Goal: Information Seeking & Learning: Learn about a topic

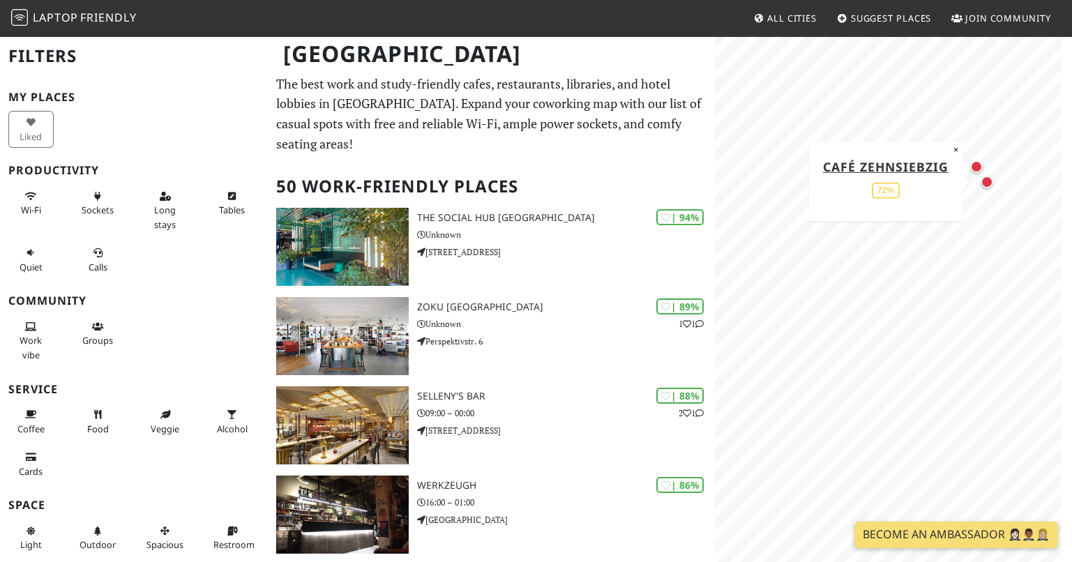
click at [983, 174] on div "Map marker" at bounding box center [987, 182] width 18 height 18
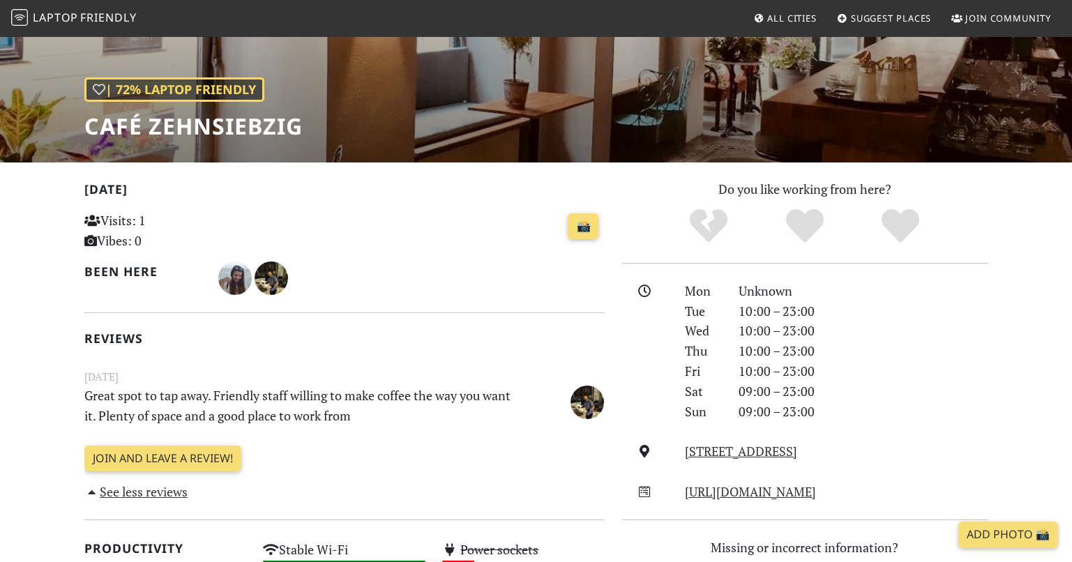
scroll to position [325, 0]
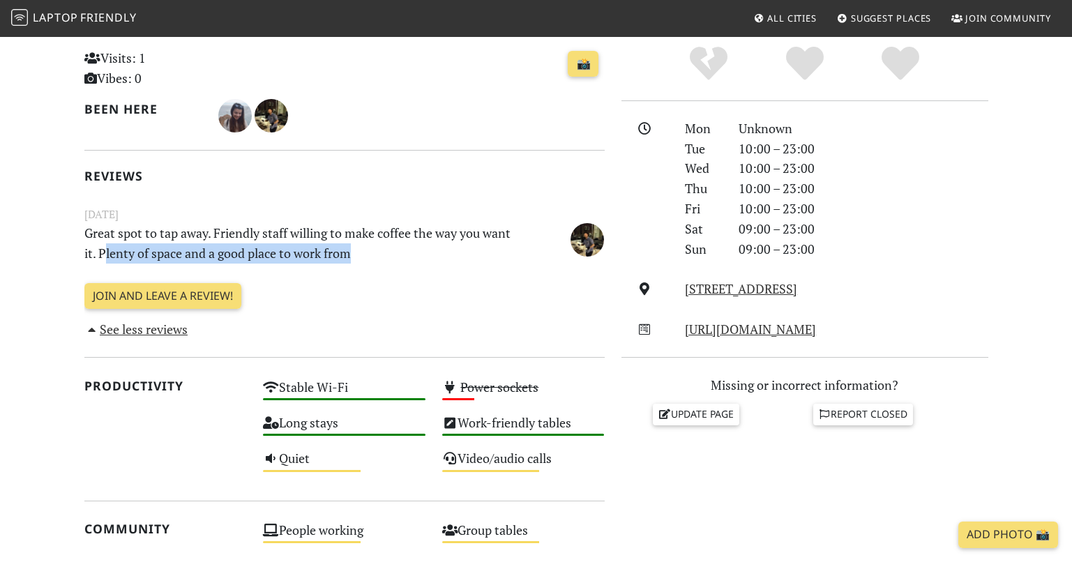
drag, startPoint x: 105, startPoint y: 259, endPoint x: 388, endPoint y: 253, distance: 282.6
click at [388, 253] on p "Great spot to tap away. Friendly staff willing to make coffee the way you want …" at bounding box center [300, 243] width 448 height 40
click at [511, 295] on div "Join and leave a review!" at bounding box center [344, 301] width 520 height 37
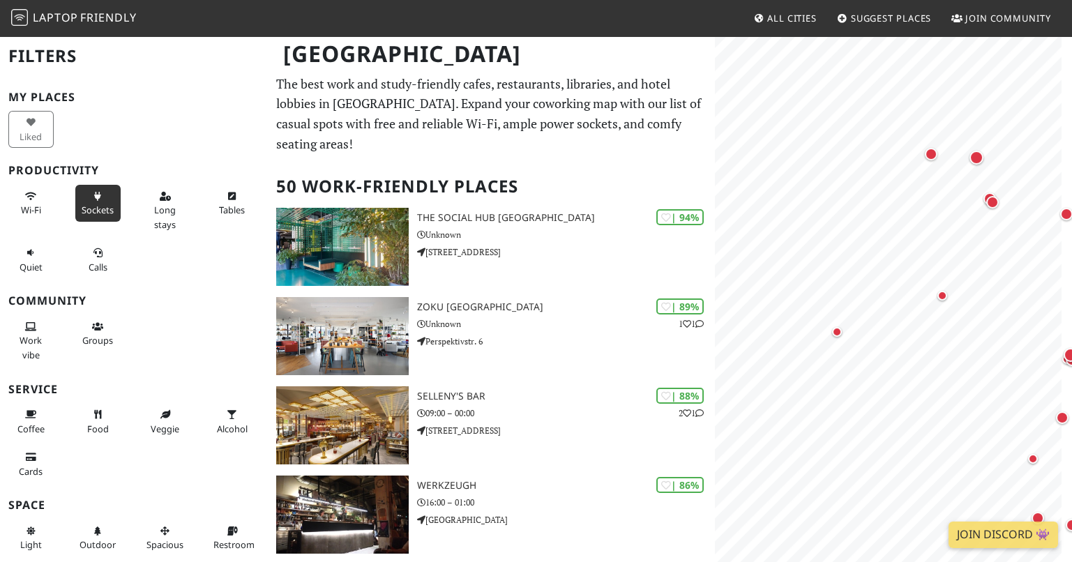
click at [97, 208] on span "Sockets" at bounding box center [98, 210] width 32 height 13
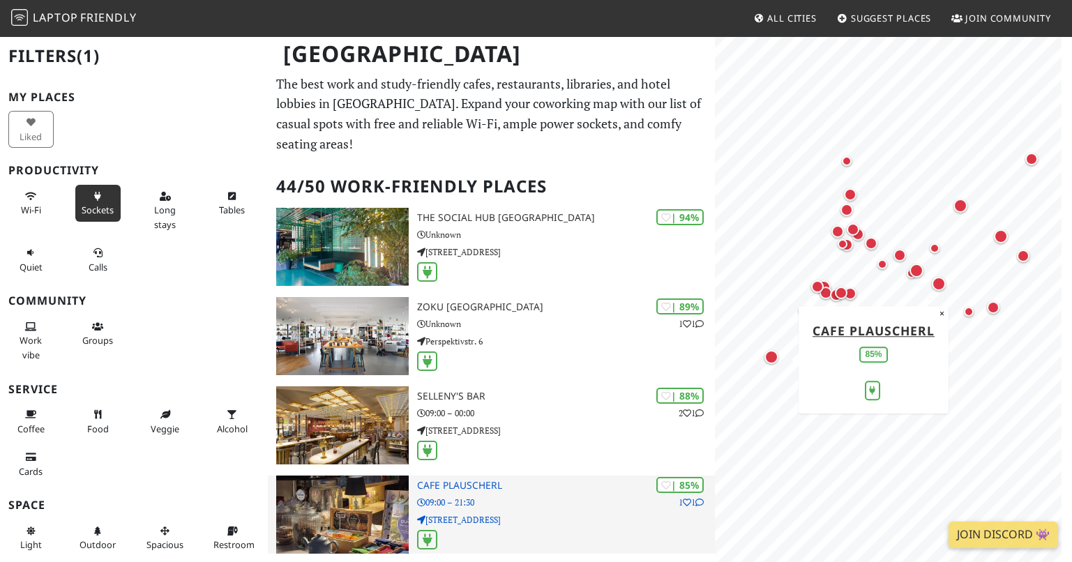
scroll to position [163, 0]
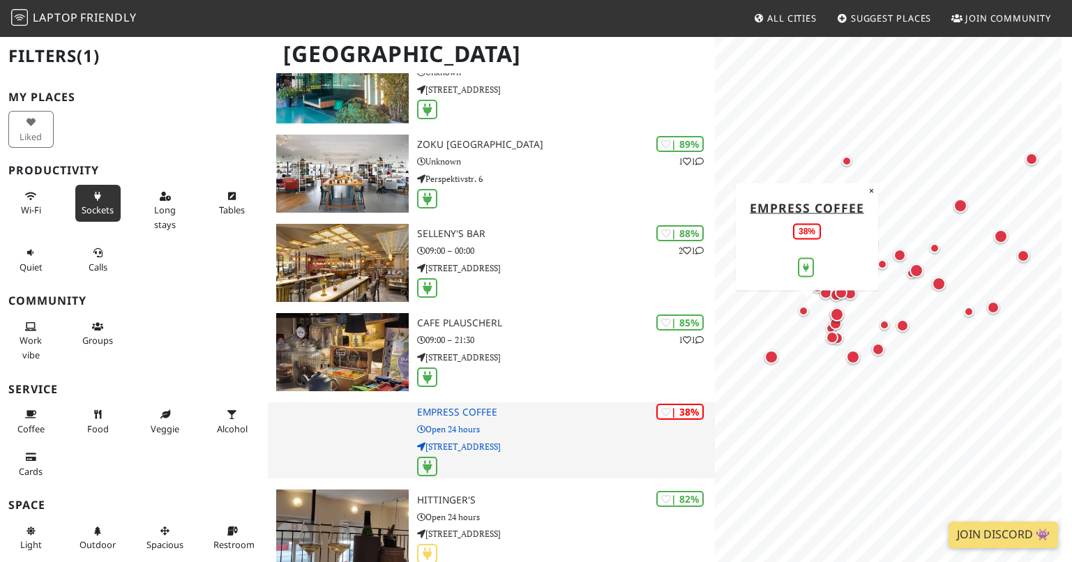
click at [541, 440] on p "Kaiserstraße 37/1-3" at bounding box center [566, 446] width 298 height 13
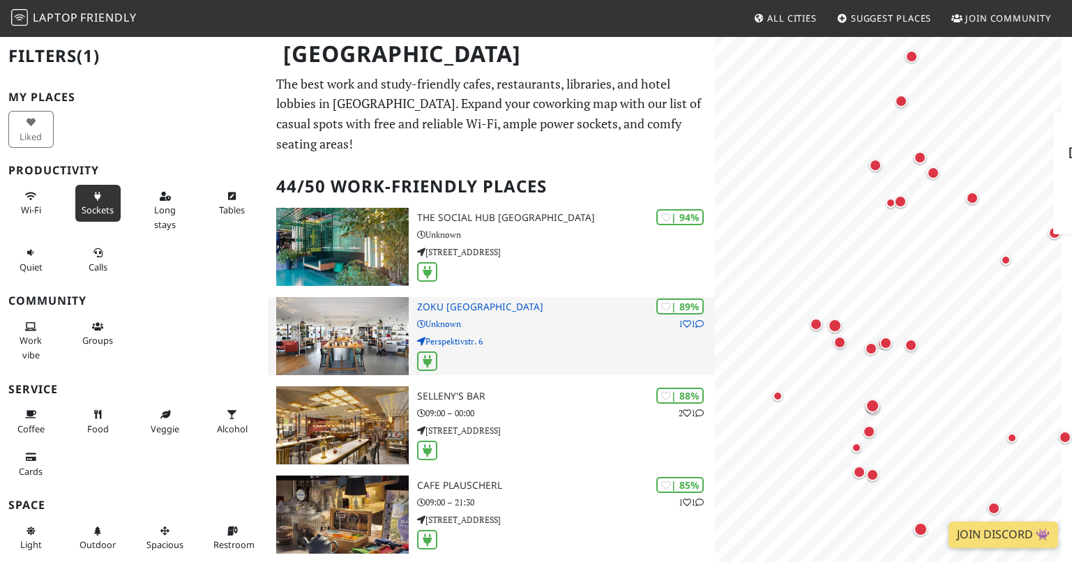
scroll to position [0, 0]
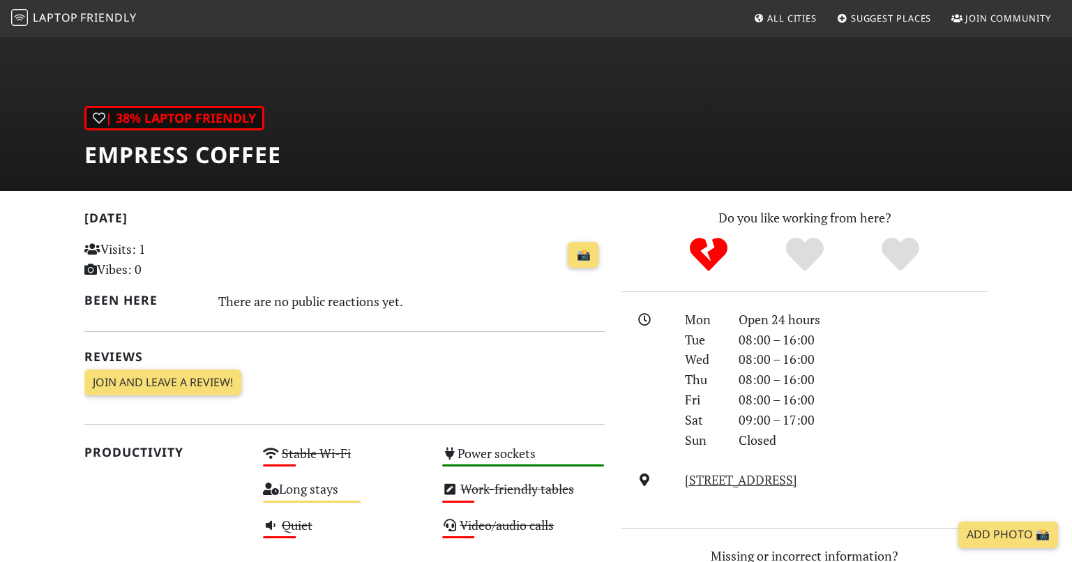
scroll to position [325, 0]
